Goal: Information Seeking & Learning: Learn about a topic

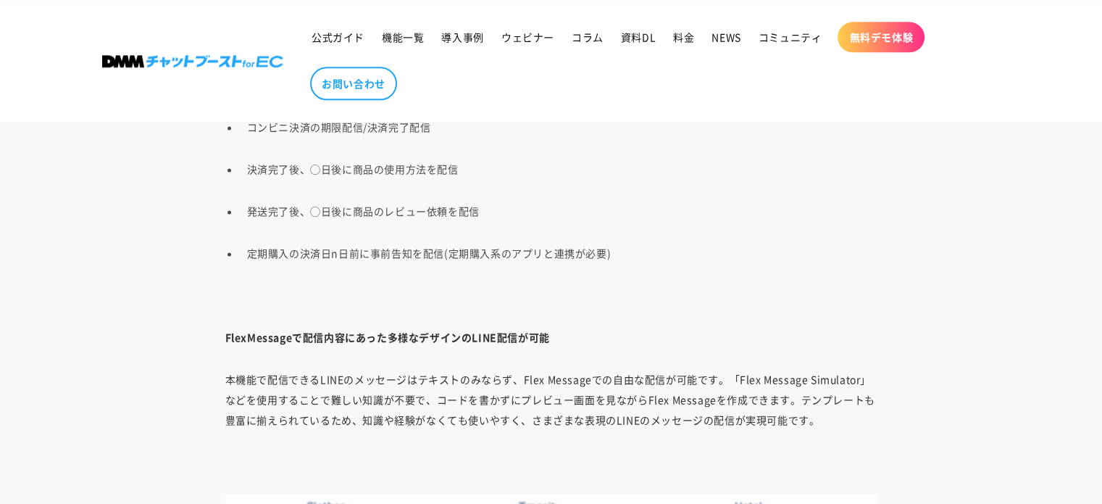
scroll to position [1957, 0]
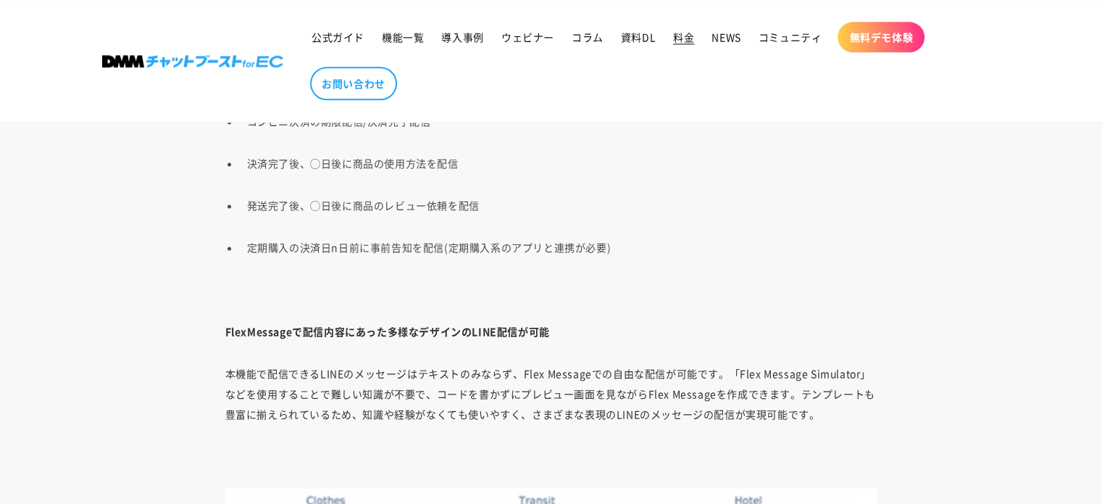
click at [673, 36] on span "料金" at bounding box center [683, 36] width 21 height 13
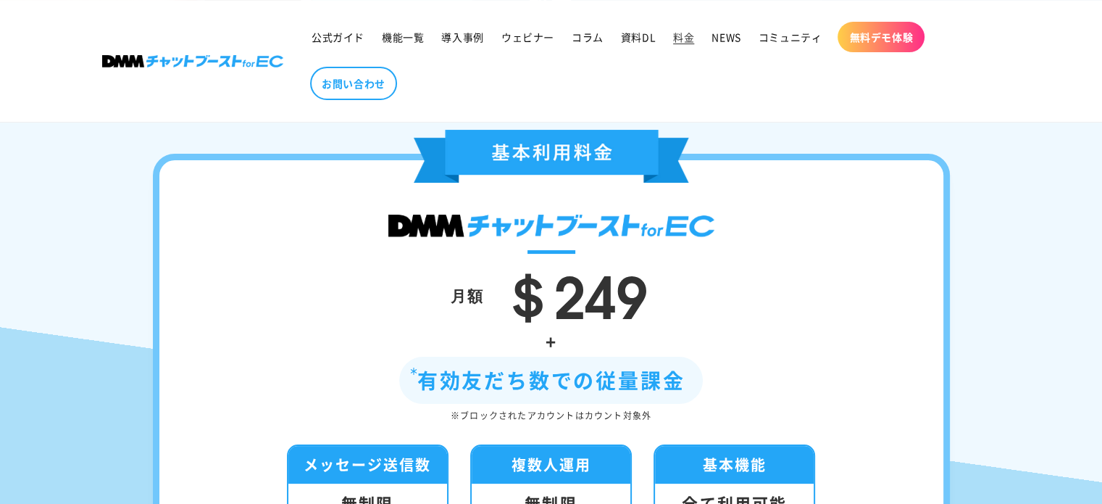
scroll to position [217, 0]
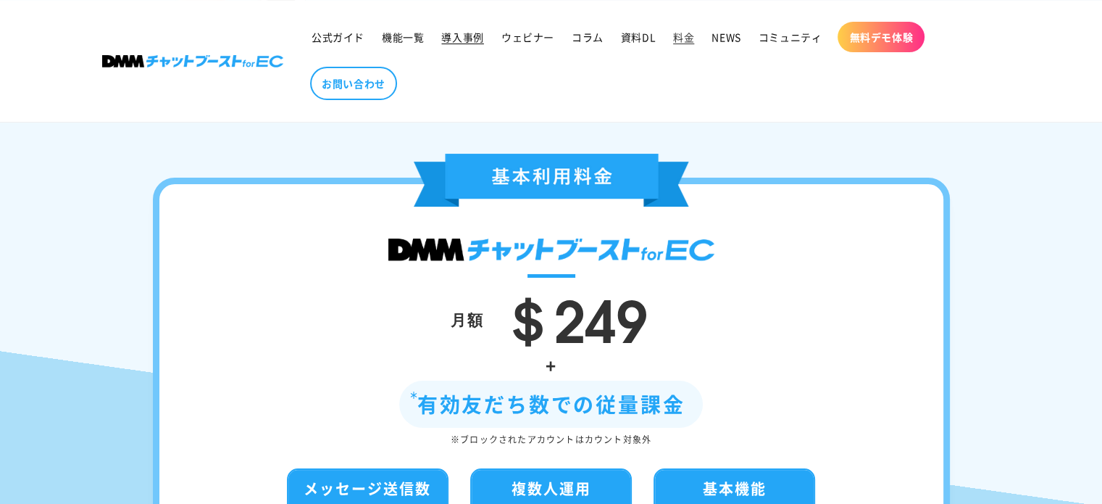
click at [468, 41] on span "導入事例" at bounding box center [462, 36] width 42 height 13
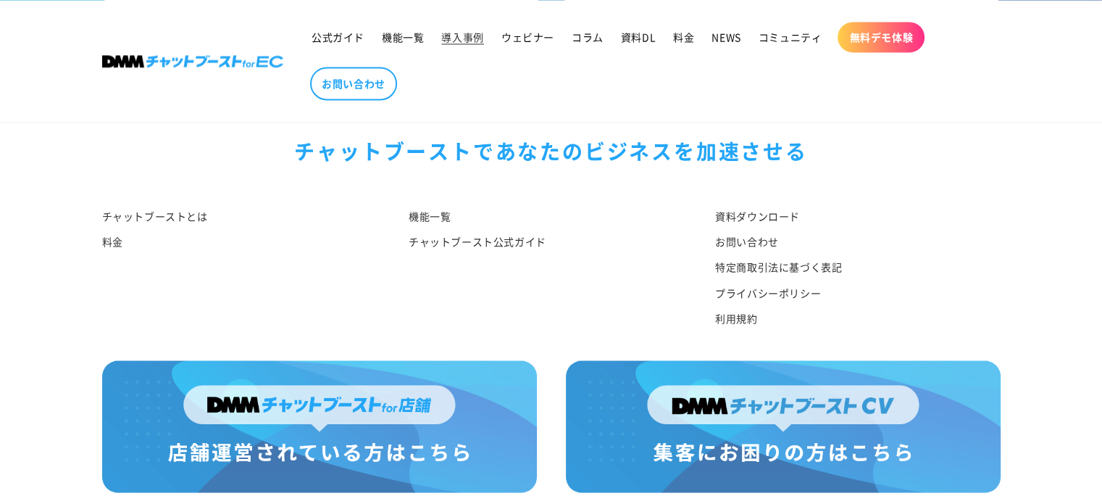
scroll to position [2286, 0]
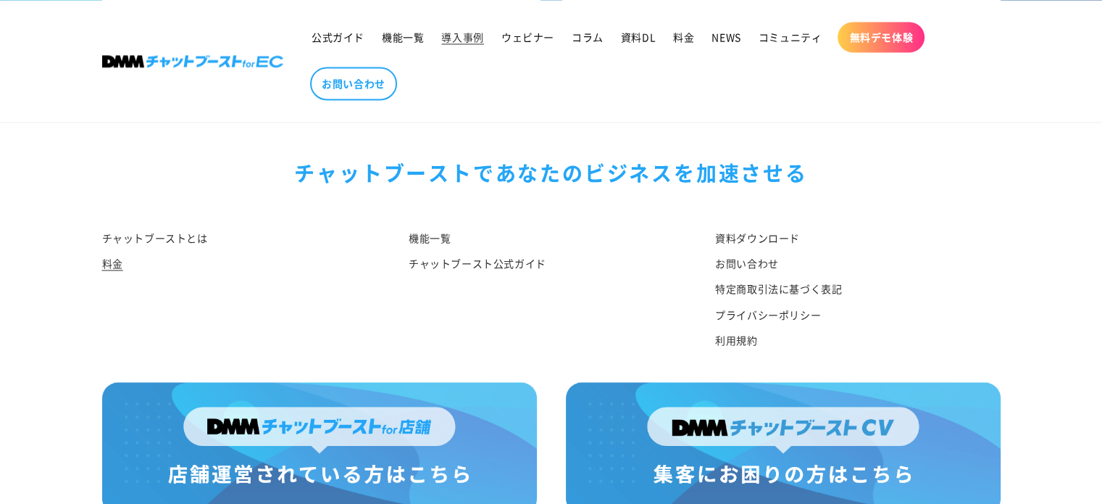
click at [114, 268] on link "料金" at bounding box center [112, 263] width 21 height 25
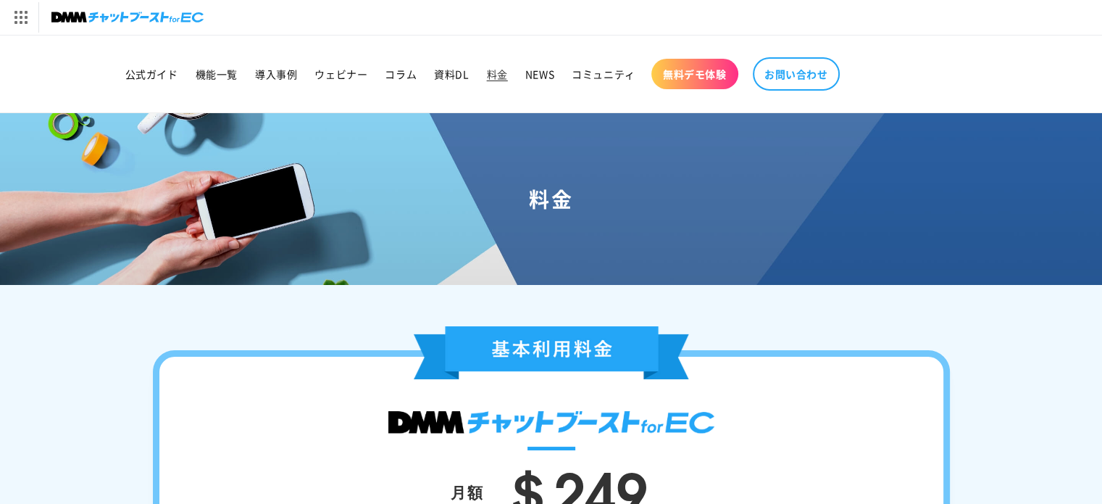
click at [711, 62] on link "無料デモ体験" at bounding box center [695, 74] width 87 height 30
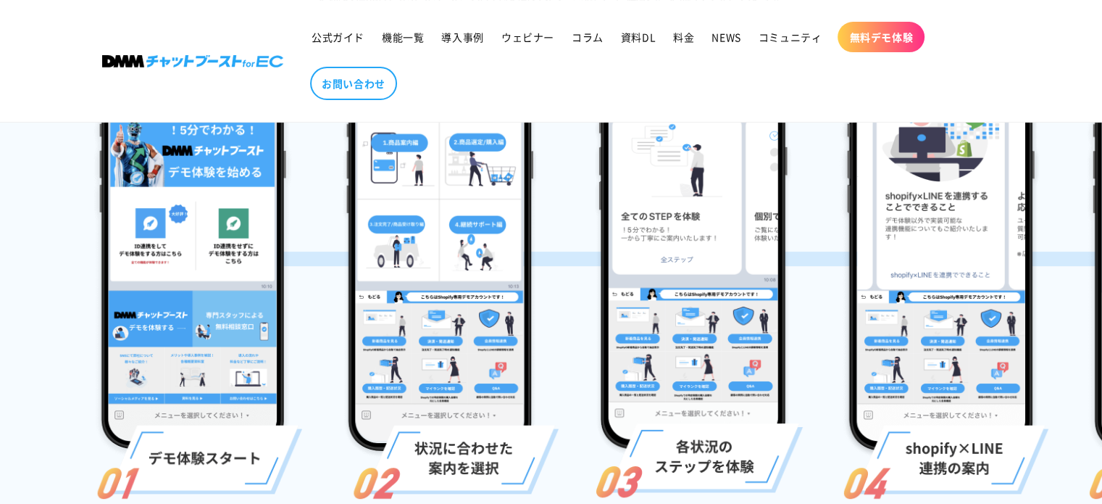
scroll to position [362, 0]
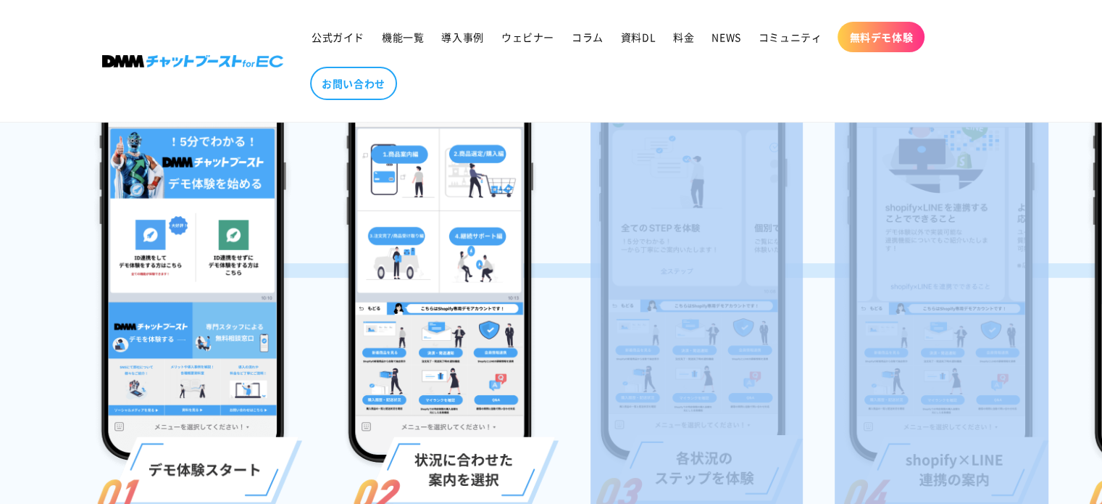
drag, startPoint x: 823, startPoint y: 411, endPoint x: 702, endPoint y: 434, distance: 124.0
click at [702, 434] on ul at bounding box center [551, 292] width 1102 height 499
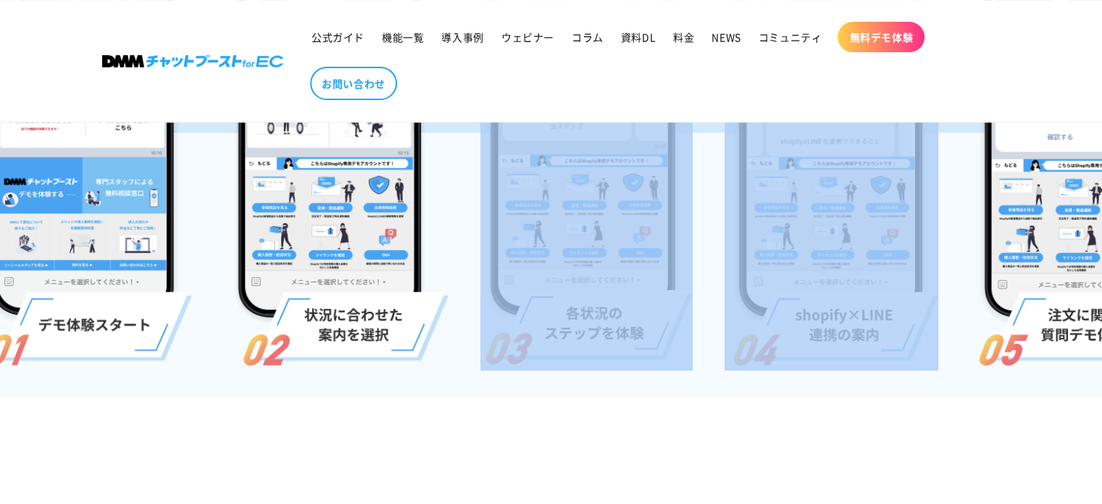
scroll to position [0, 0]
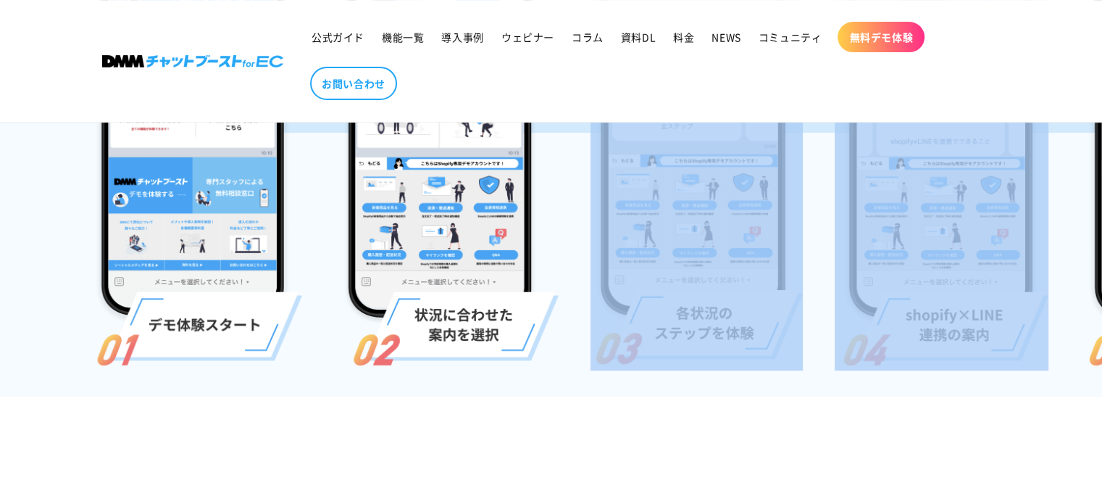
click at [173, 65] on img at bounding box center [192, 61] width 181 height 12
